Goal: Find specific page/section: Find specific page/section

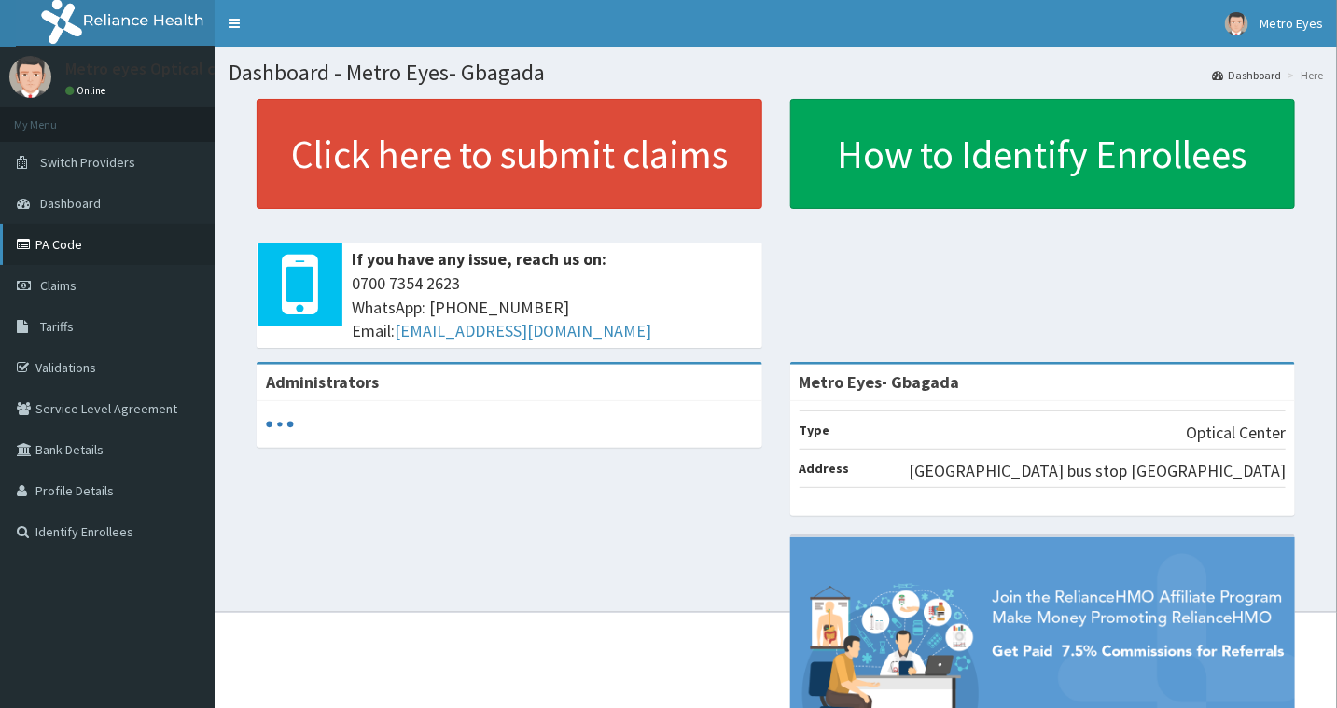
click at [86, 246] on link "PA Code" at bounding box center [107, 244] width 215 height 41
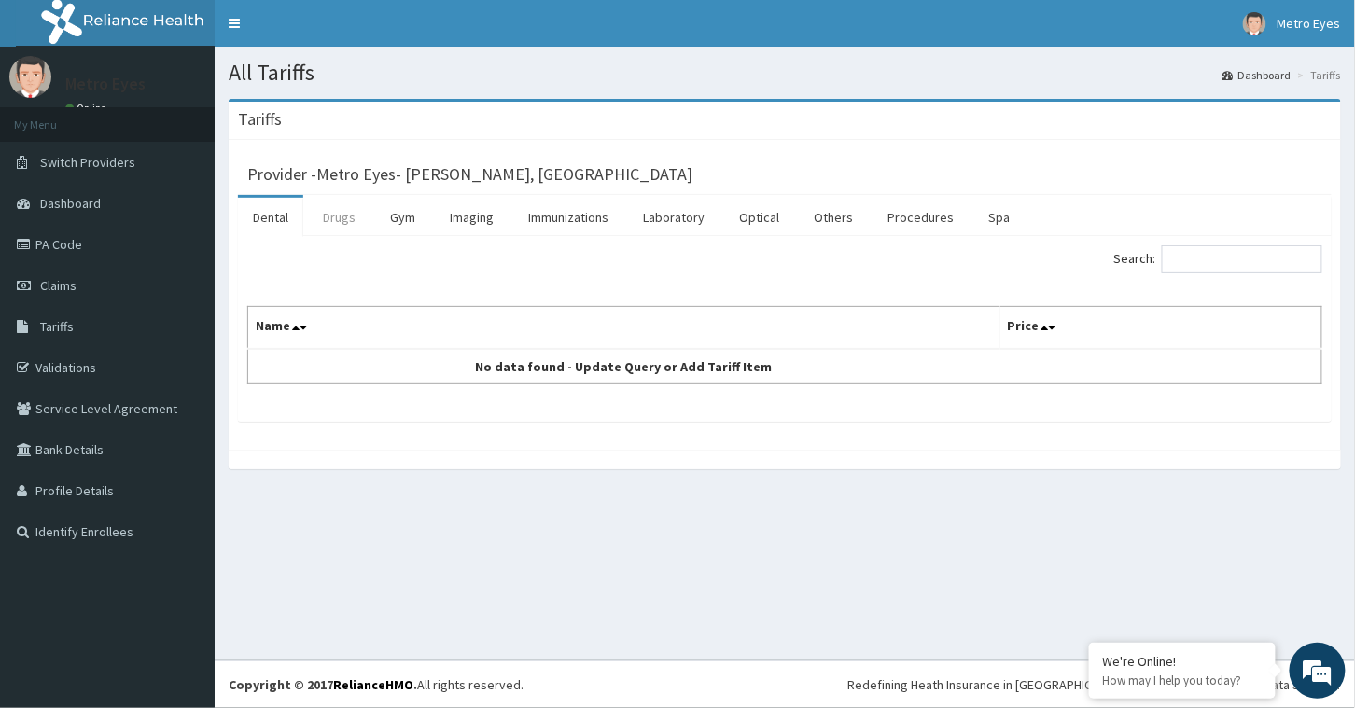
click at [354, 222] on link "Drugs" at bounding box center [339, 217] width 63 height 39
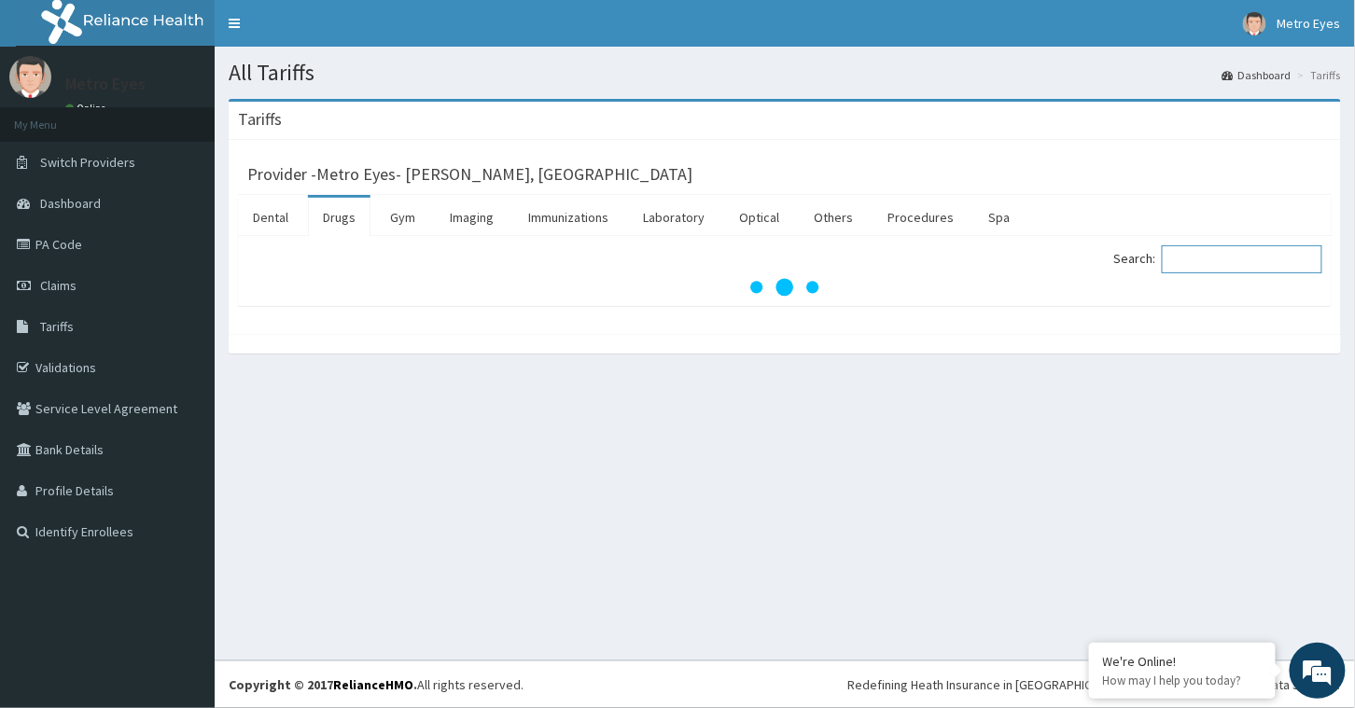
click at [1216, 255] on input "Search:" at bounding box center [1242, 259] width 161 height 28
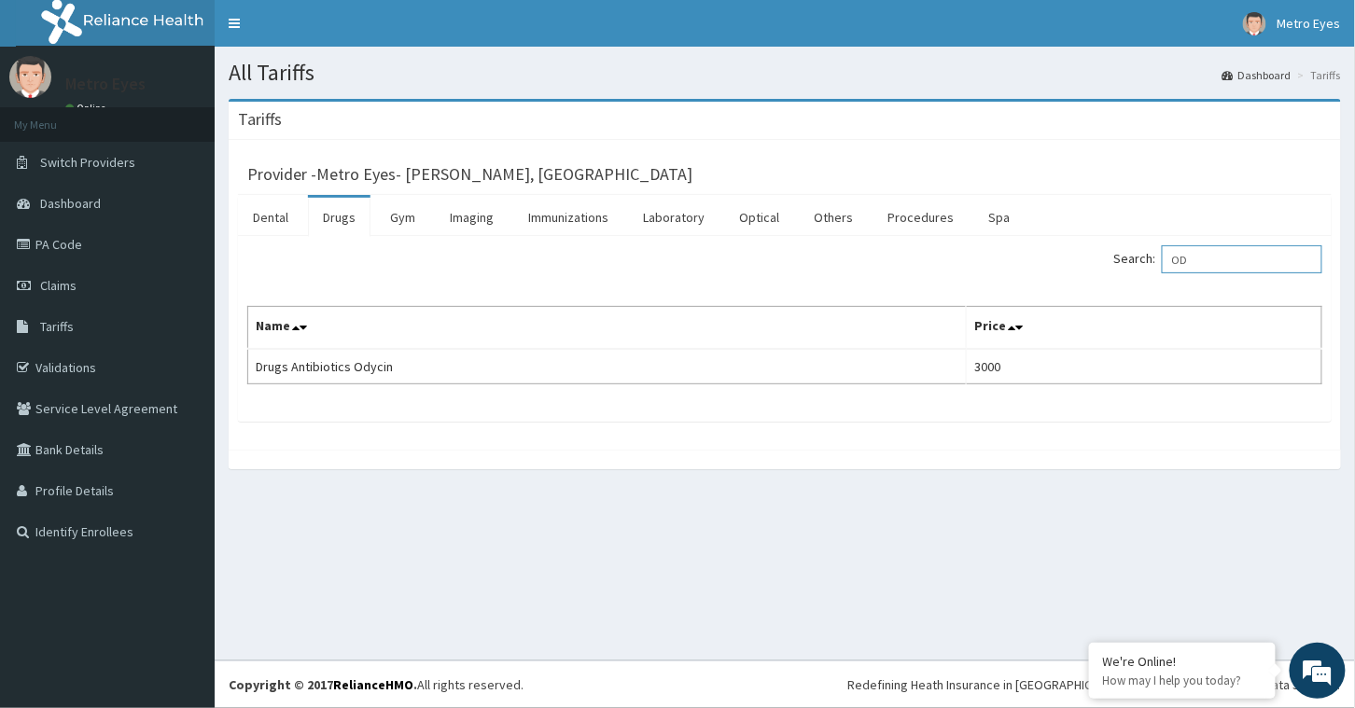
type input "O"
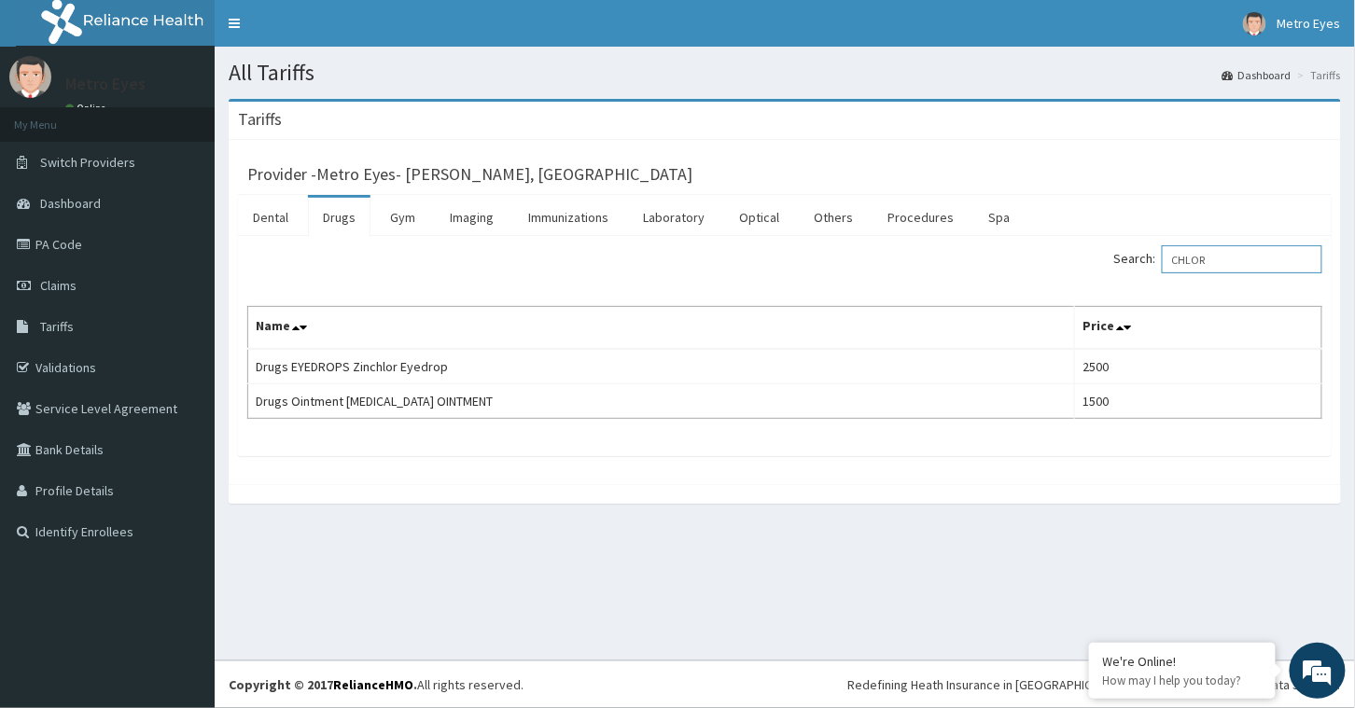
type input "CHLOR"
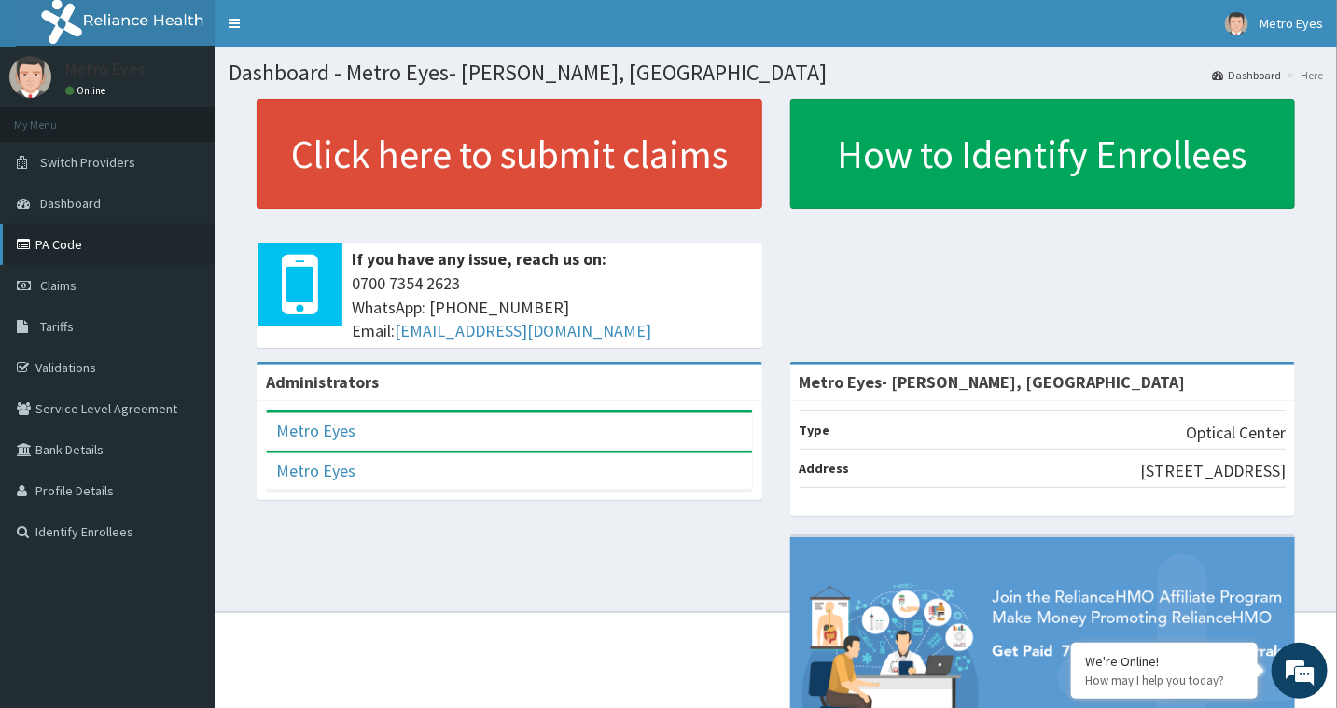
click at [128, 245] on link "PA Code" at bounding box center [107, 244] width 215 height 41
